Goal: Transaction & Acquisition: Purchase product/service

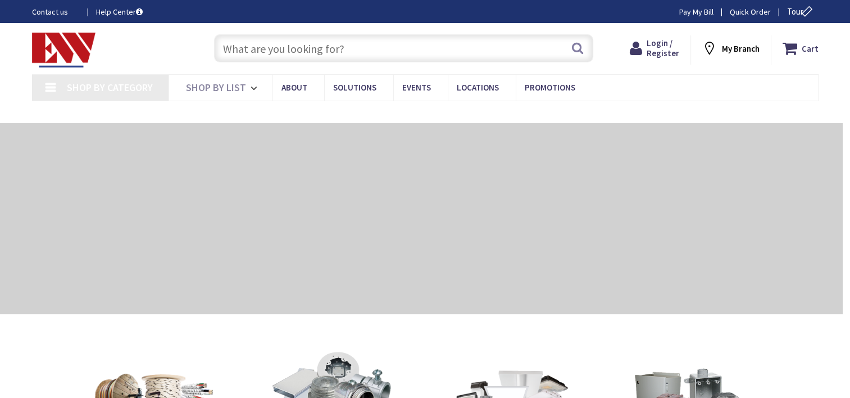
click at [295, 44] on input "text" at bounding box center [403, 48] width 379 height 28
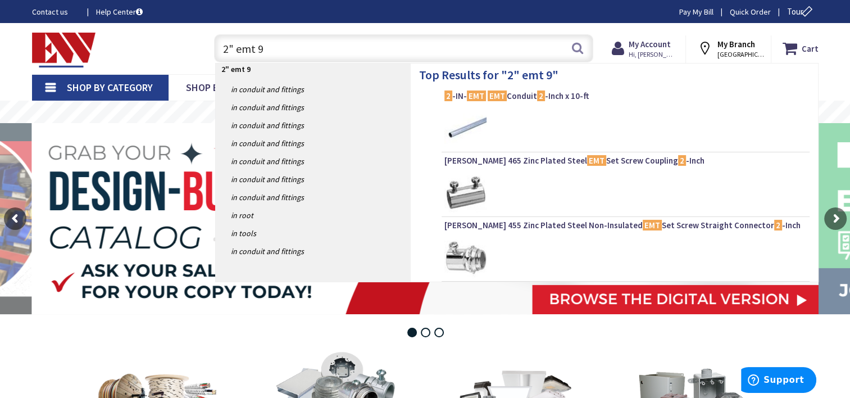
type input "2" emt 90"
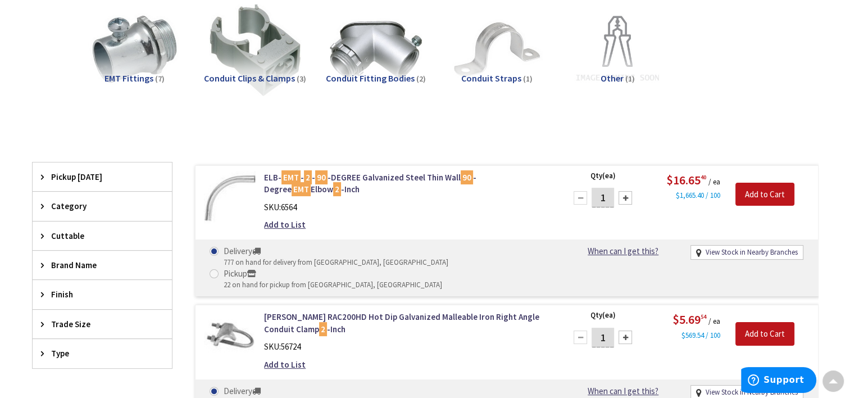
scroll to position [170, 0]
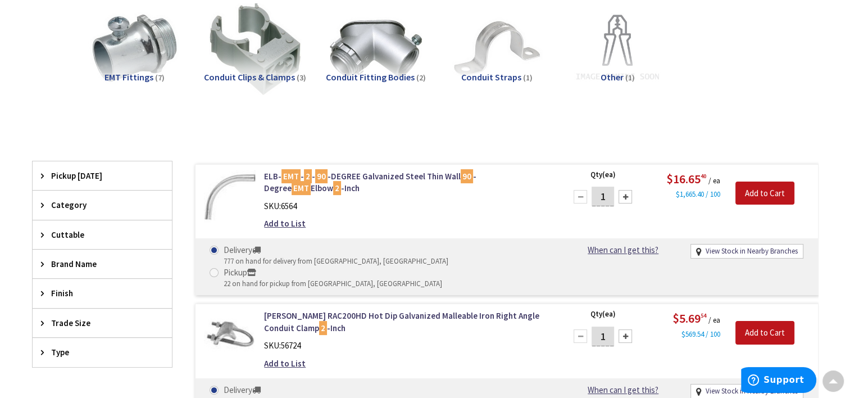
click at [219, 268] on span at bounding box center [214, 272] width 9 height 9
click at [220, 269] on input "Pickup 22 on hand for pickup from New Britain, CT" at bounding box center [215, 272] width 7 height 7
radio input "true"
click at [624, 197] on div at bounding box center [625, 196] width 13 height 13
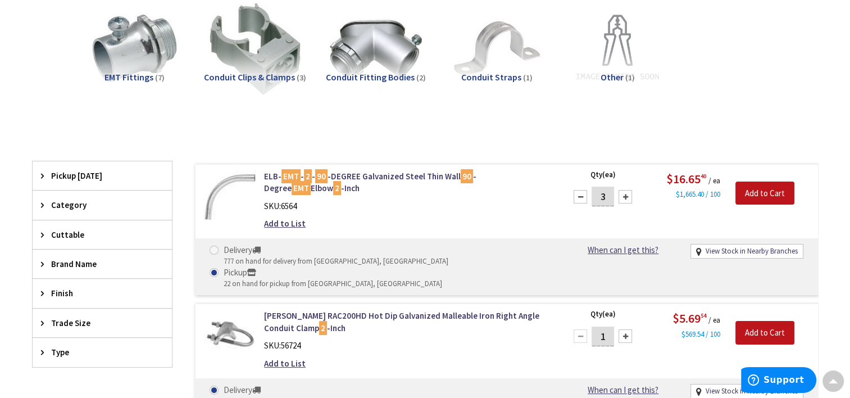
click at [624, 197] on div at bounding box center [625, 196] width 13 height 13
type input "4"
click at [756, 189] on input "Add to Cart" at bounding box center [765, 194] width 59 height 24
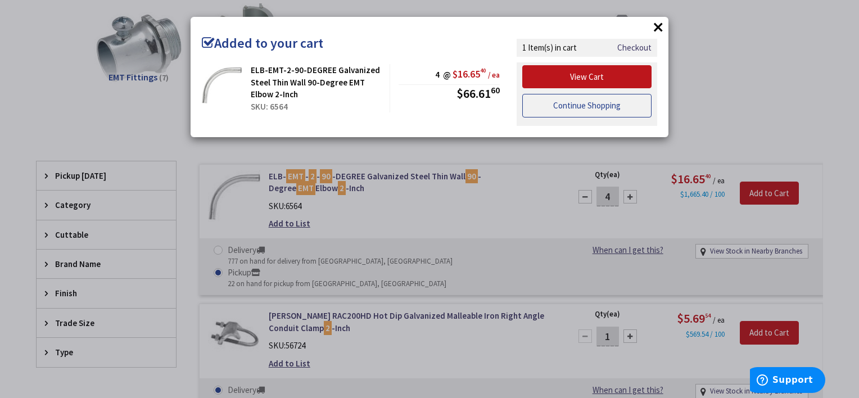
click at [629, 107] on link "Continue Shopping" at bounding box center [586, 106] width 129 height 24
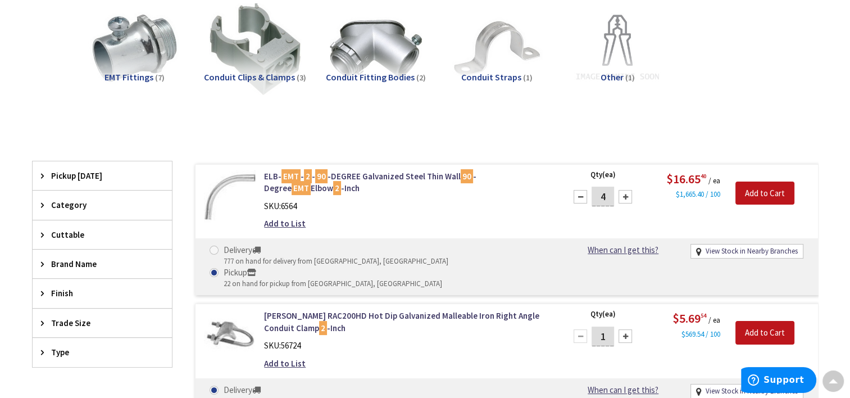
scroll to position [0, 0]
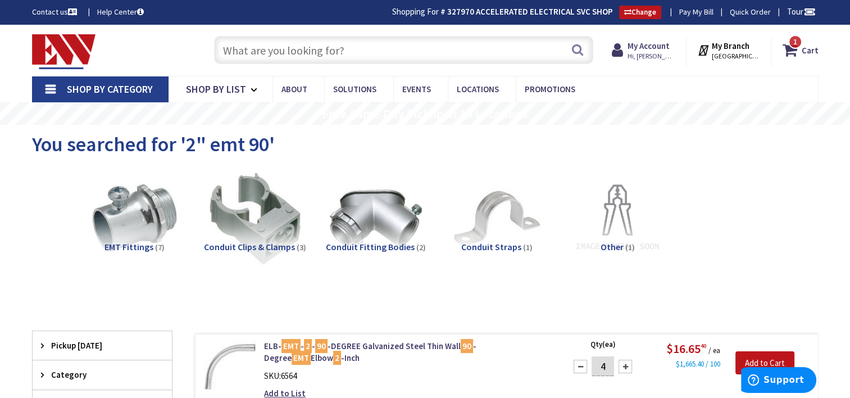
click at [402, 48] on input "text" at bounding box center [403, 50] width 379 height 28
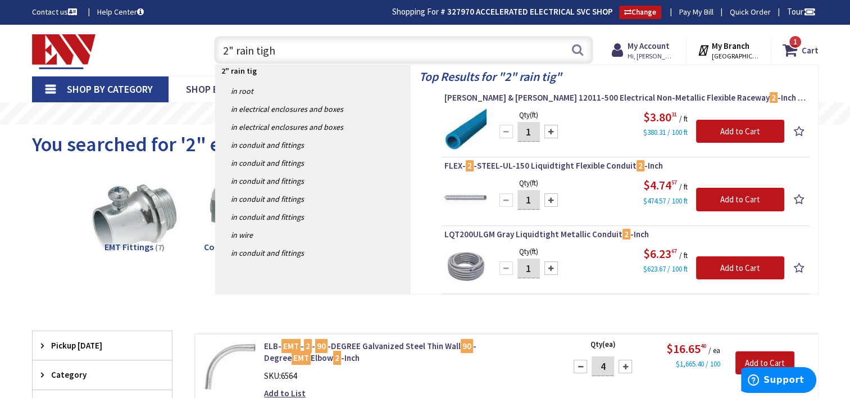
type input "2" rain tight"
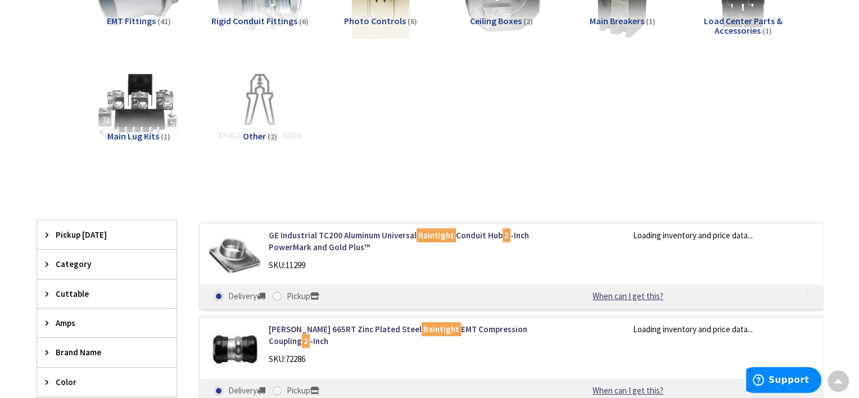
scroll to position [338, 0]
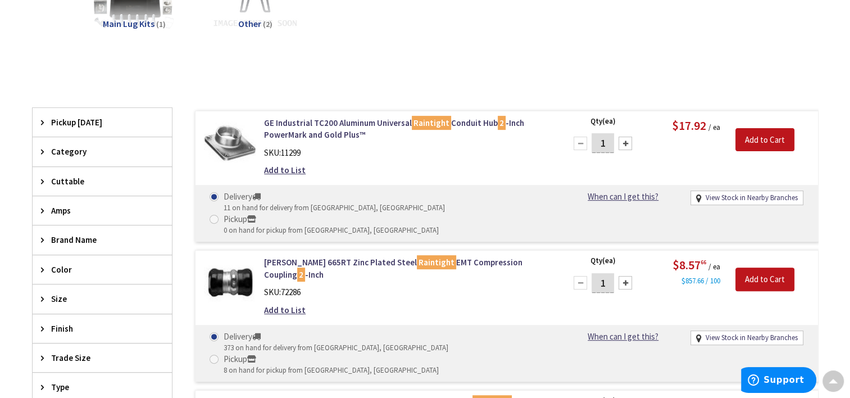
click at [219, 355] on span at bounding box center [214, 359] width 9 height 9
click at [220, 355] on input "Pickup 8 on hand for pickup from New Britain, CT" at bounding box center [215, 358] width 7 height 7
radio input "true"
click at [625, 276] on div at bounding box center [625, 282] width 13 height 13
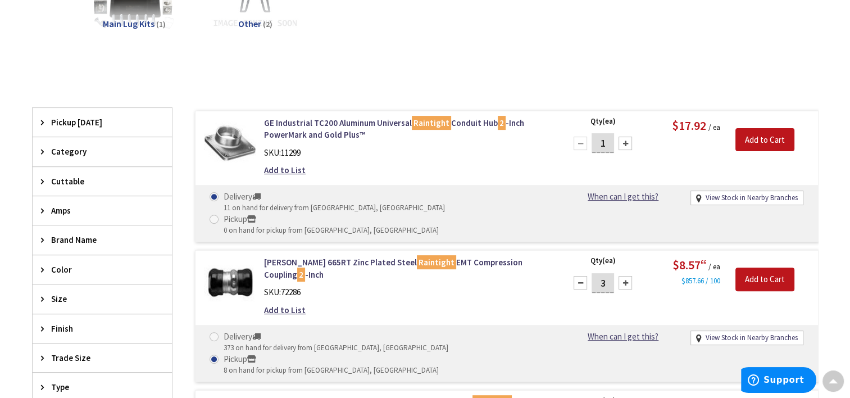
click at [625, 276] on div at bounding box center [625, 282] width 13 height 13
type input "6"
click at [757, 268] on input "Add to Cart" at bounding box center [765, 280] width 59 height 24
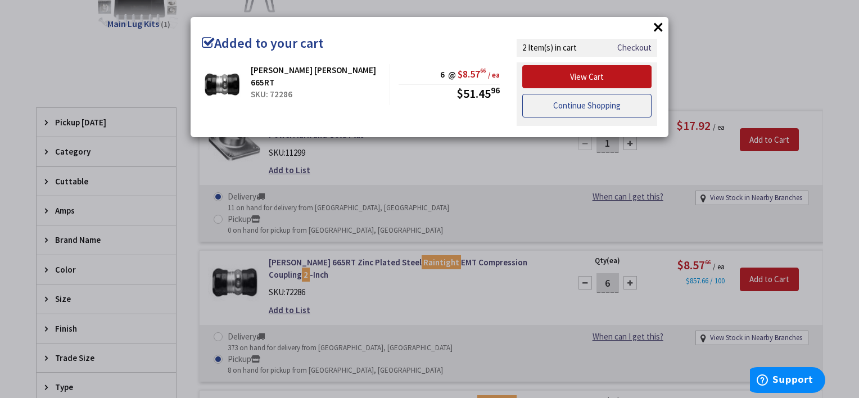
click at [610, 103] on link "Continue Shopping" at bounding box center [586, 106] width 129 height 24
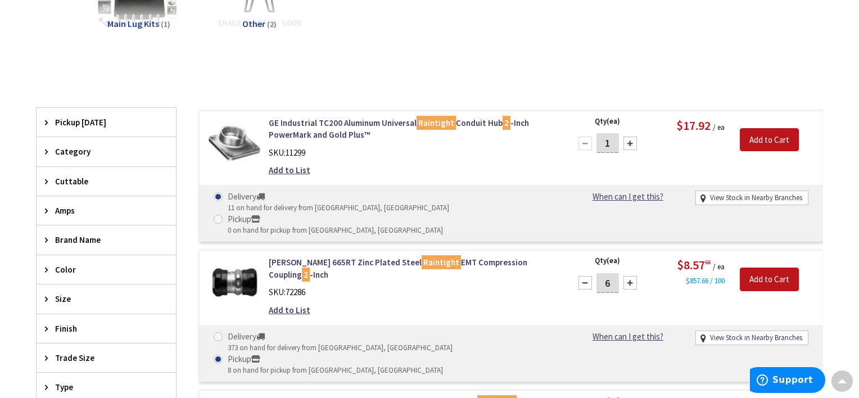
scroll to position [451, 0]
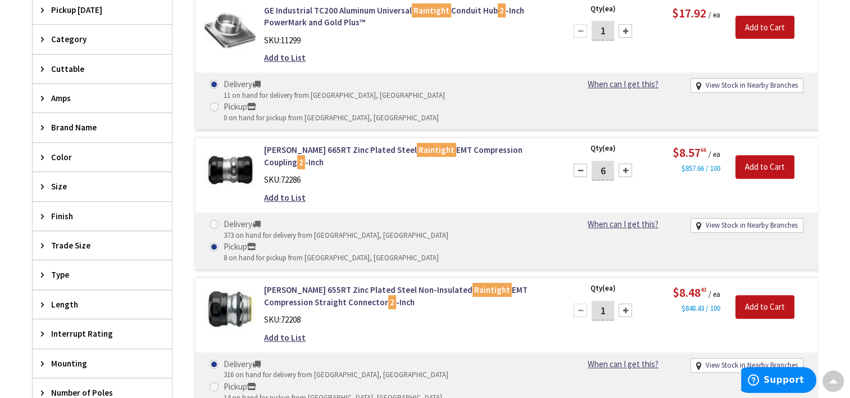
click at [220, 383] on input "Pickup 14 on hand for pickup from New Britain, CT" at bounding box center [215, 386] width 7 height 7
radio input "true"
click at [629, 303] on div at bounding box center [625, 309] width 13 height 13
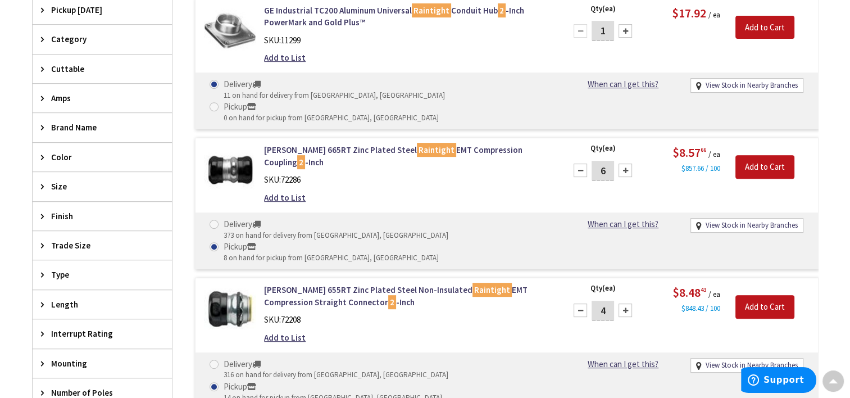
click at [623, 303] on div at bounding box center [625, 309] width 13 height 13
type input "6"
click at [758, 295] on input "Add to Cart" at bounding box center [765, 307] width 59 height 24
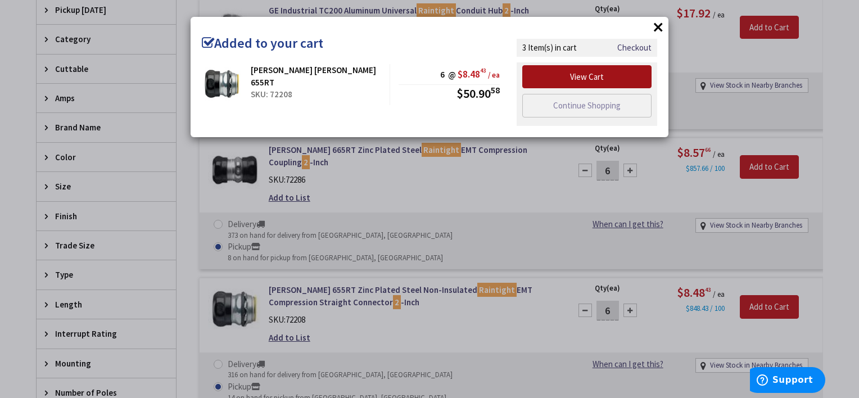
click at [615, 72] on link "View Cart" at bounding box center [586, 77] width 129 height 24
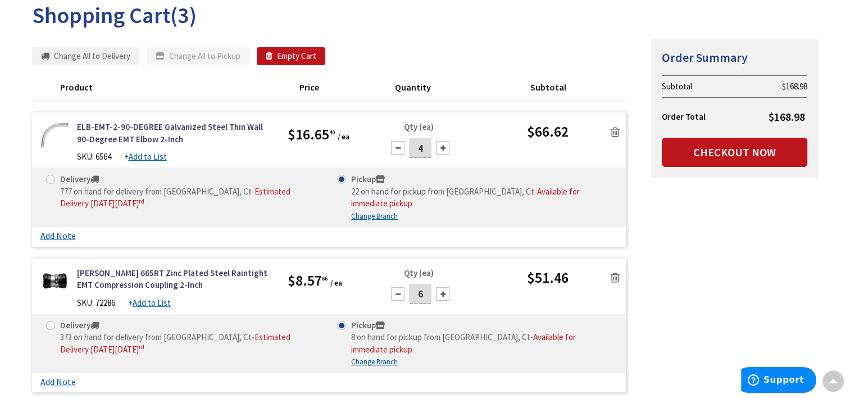
scroll to position [112, 0]
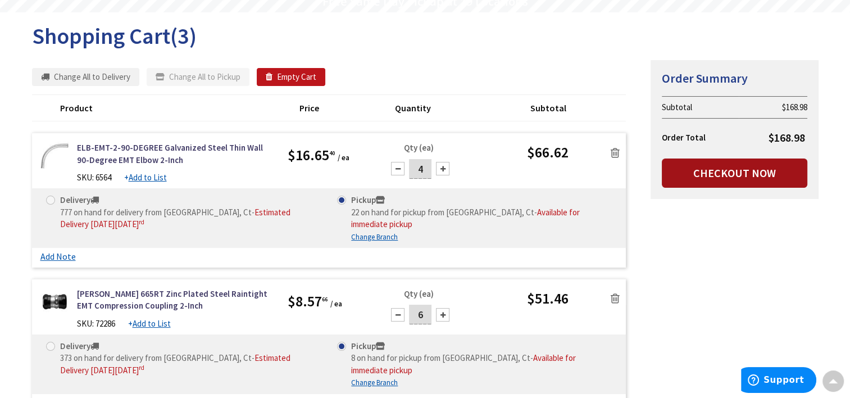
click at [768, 177] on link "Checkout Now" at bounding box center [735, 172] width 146 height 29
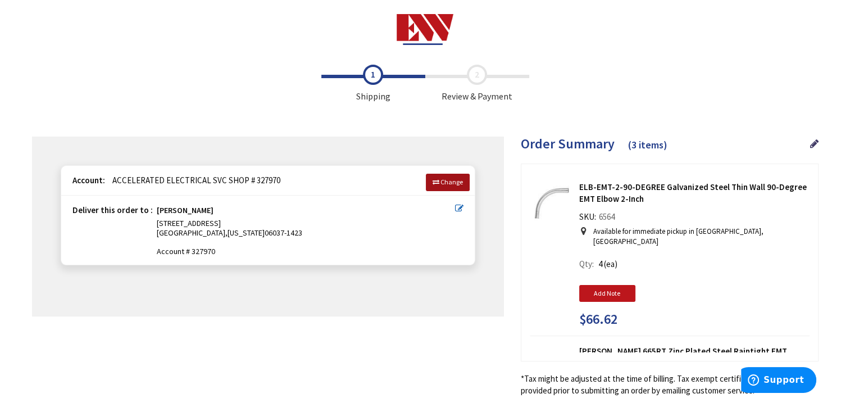
click at [458, 178] on link "Change" at bounding box center [448, 182] width 44 height 17
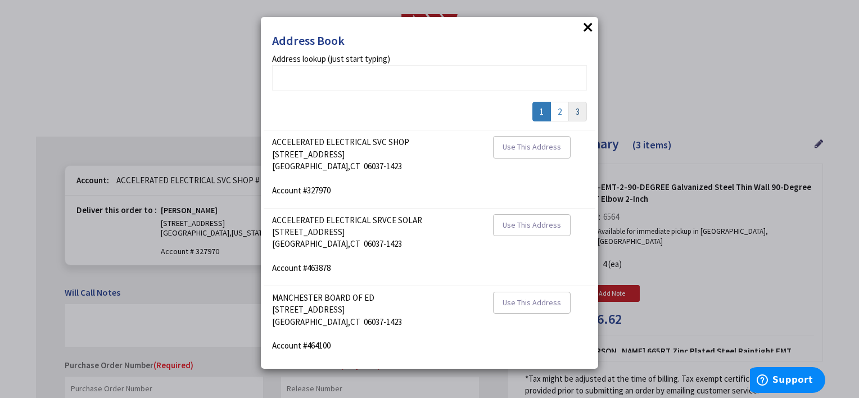
click at [576, 115] on link "3" at bounding box center [577, 112] width 19 height 20
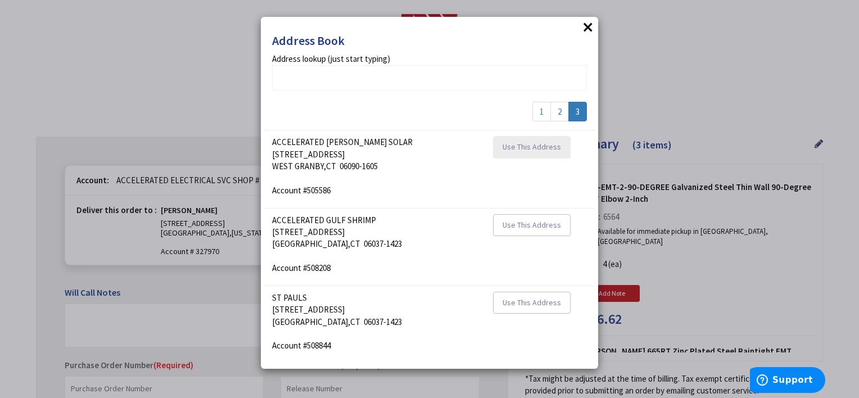
click at [522, 142] on span "Use This Address" at bounding box center [531, 147] width 58 height 10
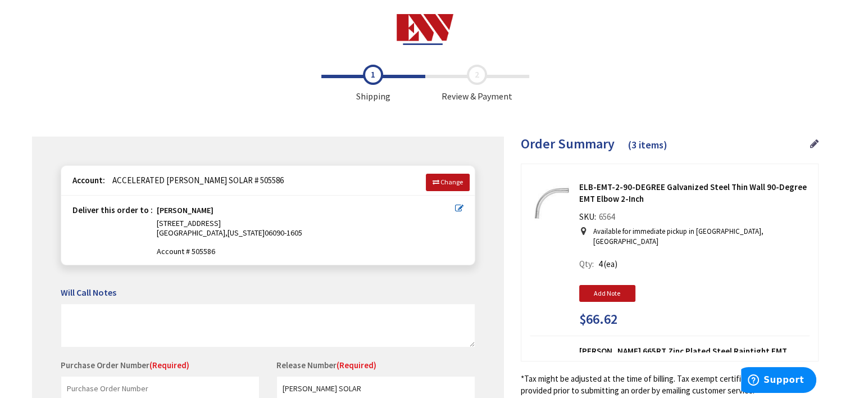
click at [811, 146] on icon at bounding box center [814, 144] width 8 height 10
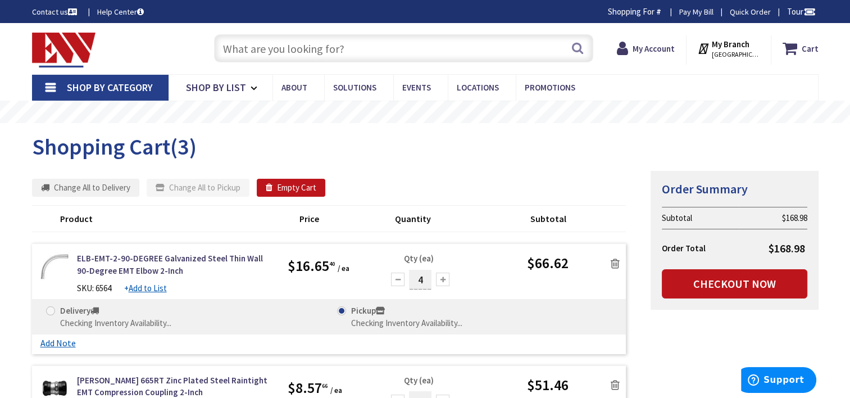
click at [372, 52] on input "text" at bounding box center [403, 48] width 379 height 28
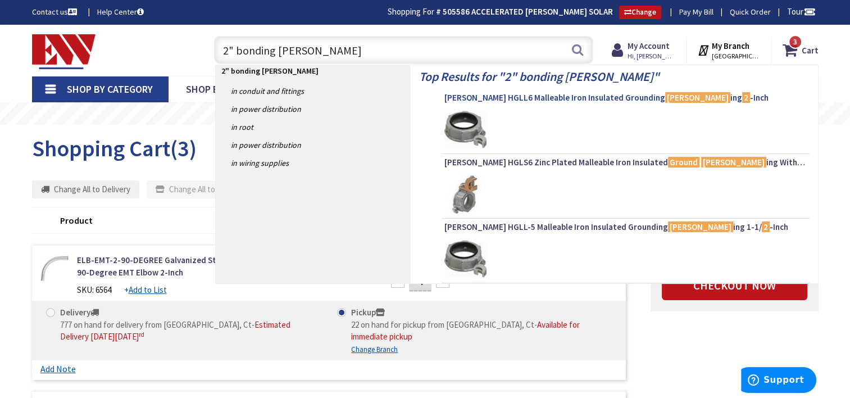
type input "2" bonding bush"
click at [593, 95] on span "Crouse-Hinds HGLL6 Malleable Iron Insulated Grounding Bush ing 2 -Inch" at bounding box center [626, 97] width 363 height 11
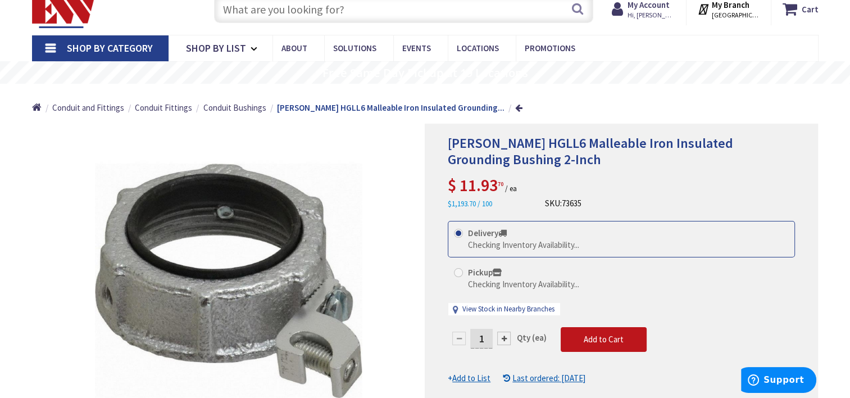
scroll to position [56, 0]
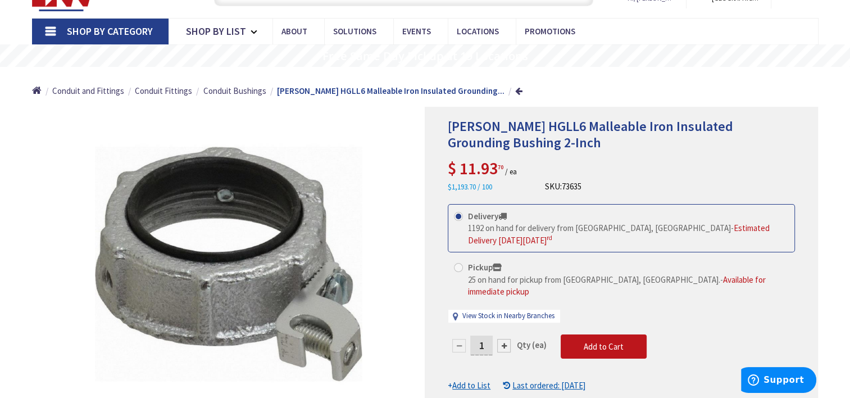
click at [462, 266] on span at bounding box center [458, 267] width 9 height 9
click at [462, 266] on input "Pickup 25 on hand for pickup from [GEOGRAPHIC_DATA], [GEOGRAPHIC_DATA]. - Avail…" at bounding box center [460, 267] width 7 height 7
radio input "true"
click at [502, 339] on div at bounding box center [503, 345] width 13 height 13
click at [502, 333] on div at bounding box center [621, 269] width 392 height 324
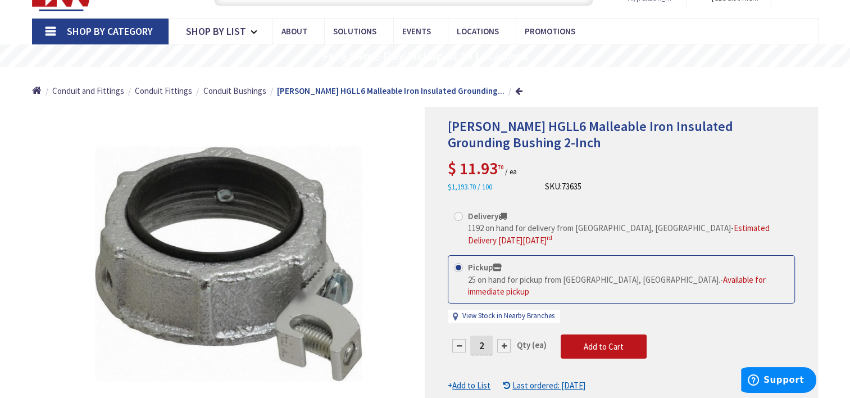
click at [502, 339] on div at bounding box center [503, 345] width 13 height 13
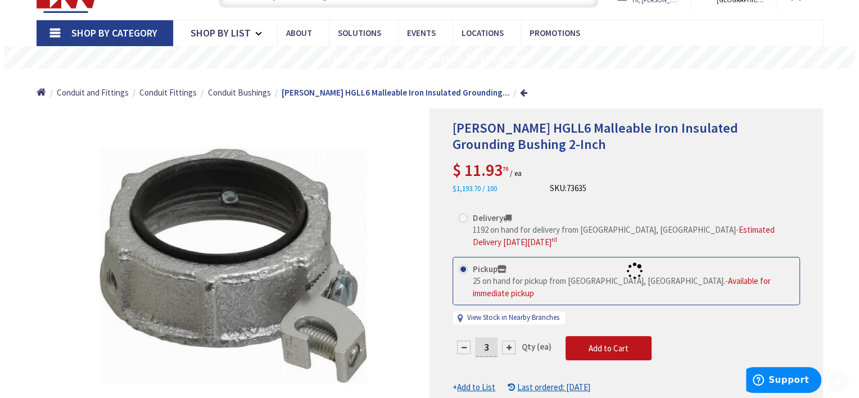
scroll to position [57, 0]
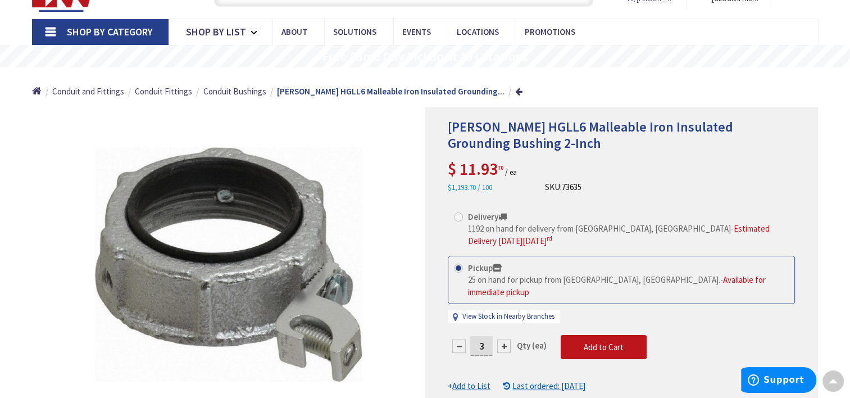
click at [505, 339] on div at bounding box center [503, 345] width 13 height 13
type input "4"
click at [618, 342] on span "Add to Cart" at bounding box center [604, 347] width 40 height 11
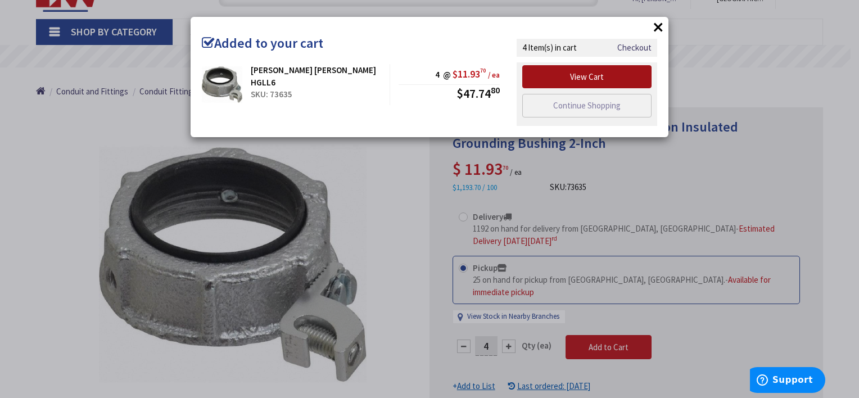
click at [594, 83] on link "View Cart" at bounding box center [586, 77] width 129 height 24
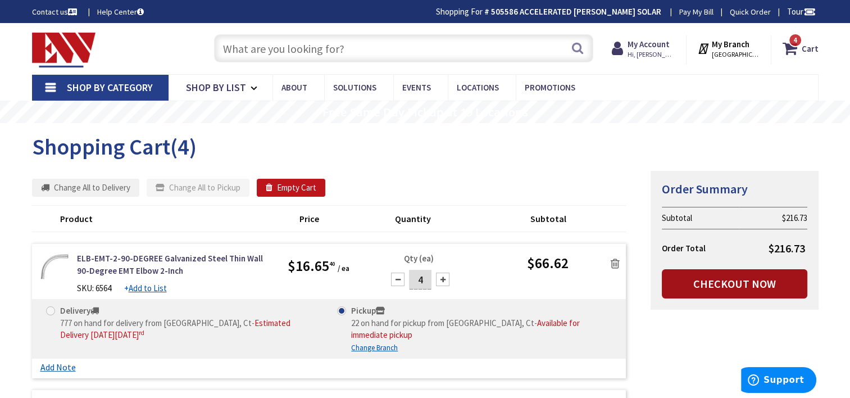
click at [740, 284] on link "Checkout Now" at bounding box center [735, 283] width 146 height 29
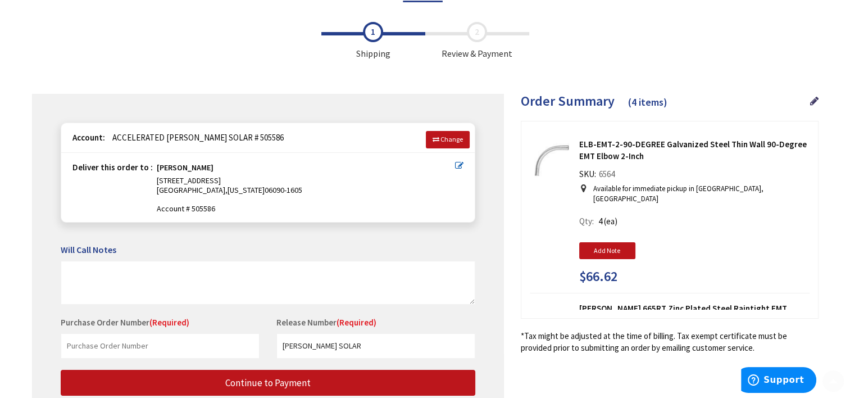
scroll to position [112, 0]
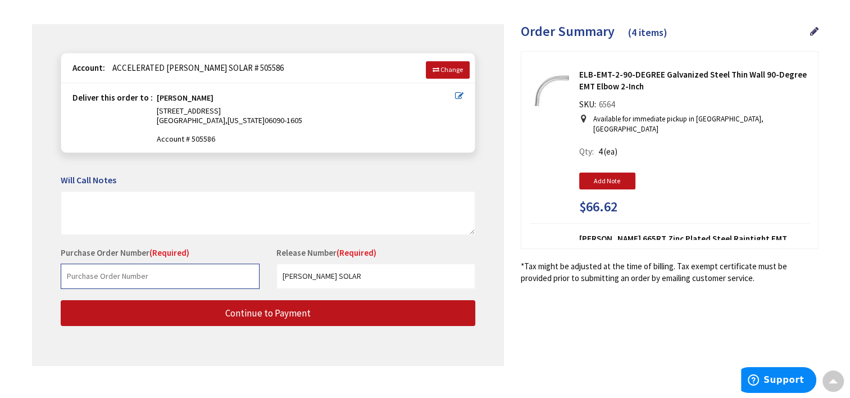
click at [110, 281] on input "text" at bounding box center [160, 276] width 199 height 25
type input "[PERSON_NAME]"
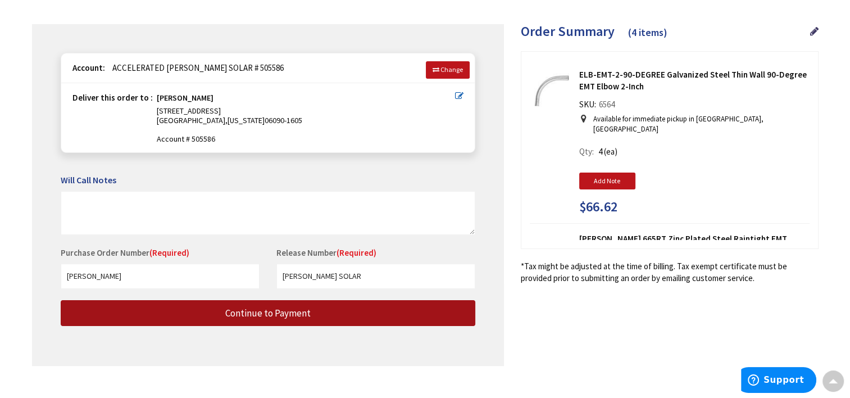
click at [331, 309] on button "Continue to Payment" at bounding box center [268, 313] width 415 height 26
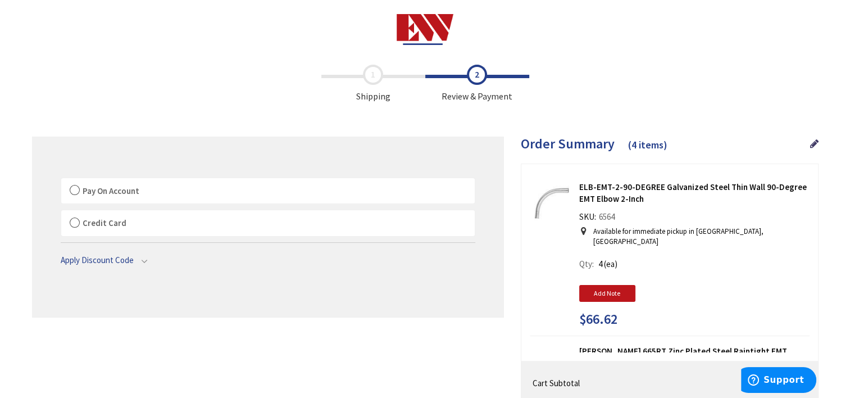
click at [78, 190] on label "Pay On Account" at bounding box center [268, 191] width 414 height 26
click at [61, 180] on input "Pay On Account" at bounding box center [61, 180] width 0 height 0
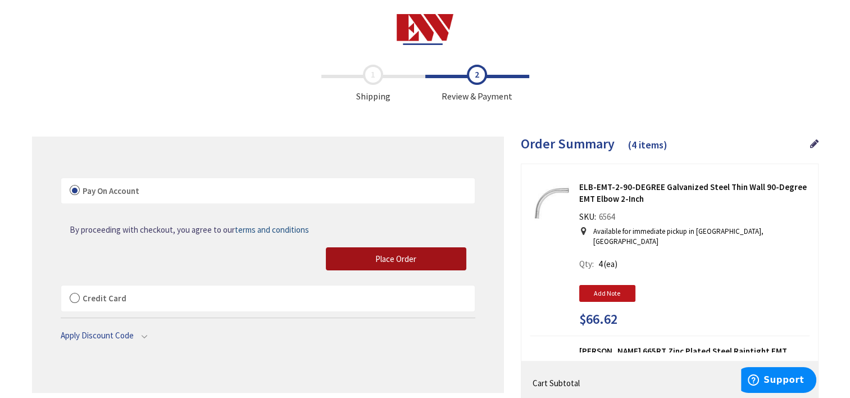
click at [379, 261] on span "Place Order" at bounding box center [395, 258] width 41 height 11
